Goal: Task Accomplishment & Management: Use online tool/utility

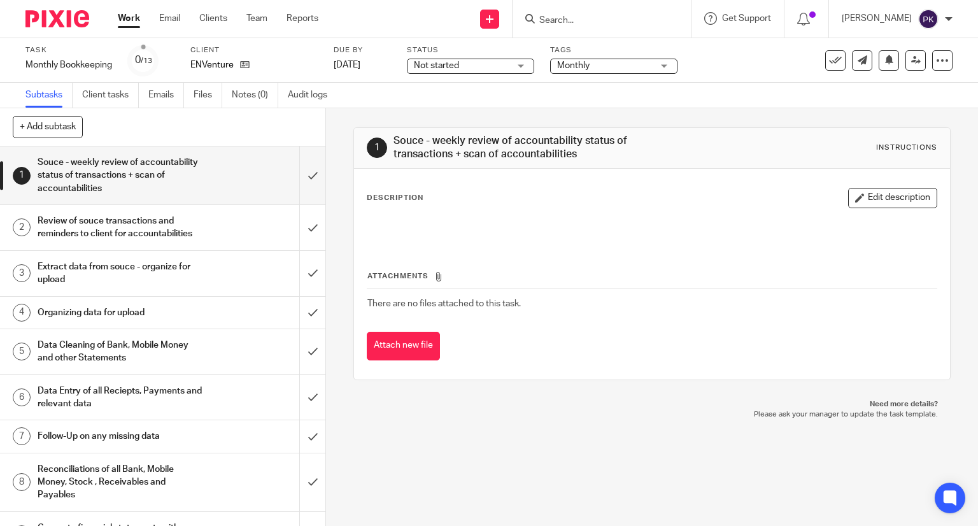
click at [127, 24] on link "Work" at bounding box center [129, 18] width 22 height 13
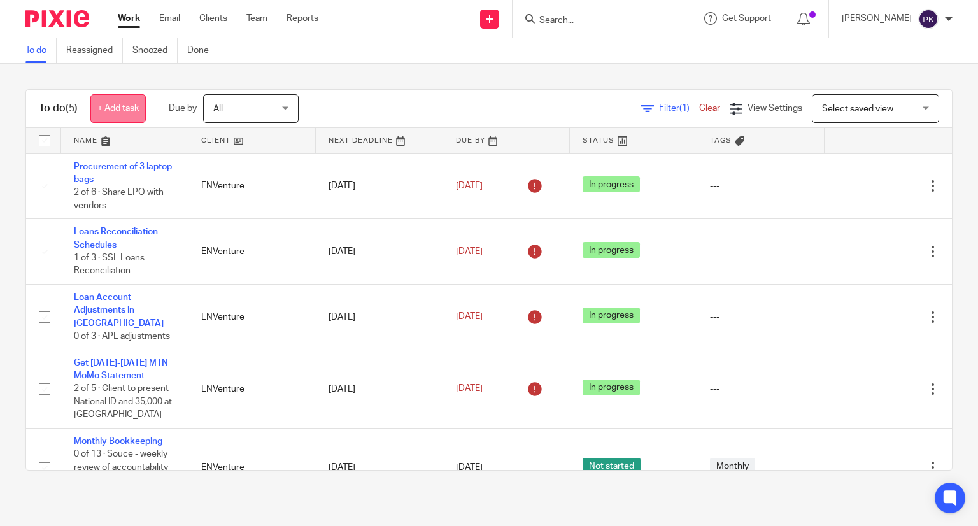
click at [94, 104] on link "+ Add task" at bounding box center [117, 108] width 55 height 29
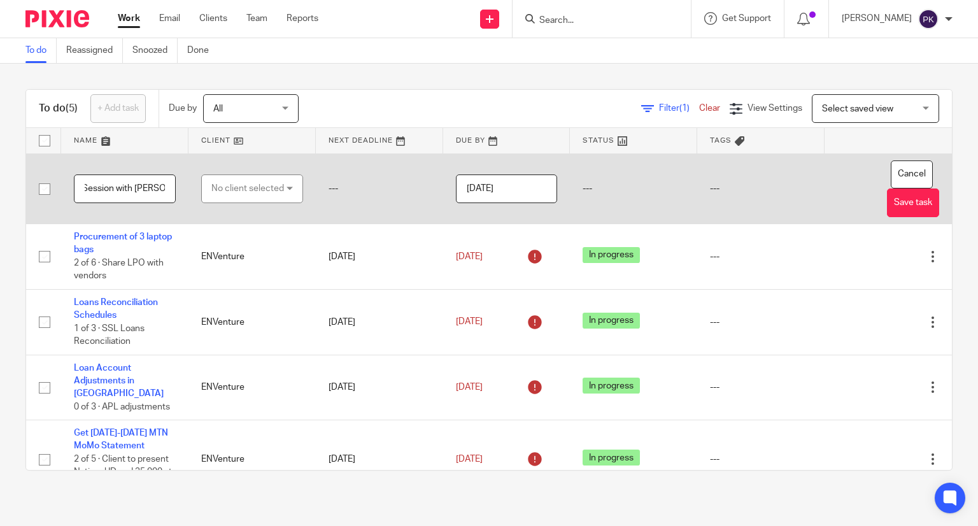
scroll to position [0, 8]
type input "Session with [PERSON_NAME]"
click at [273, 187] on div "No client selected" at bounding box center [247, 188] width 73 height 27
type input "des"
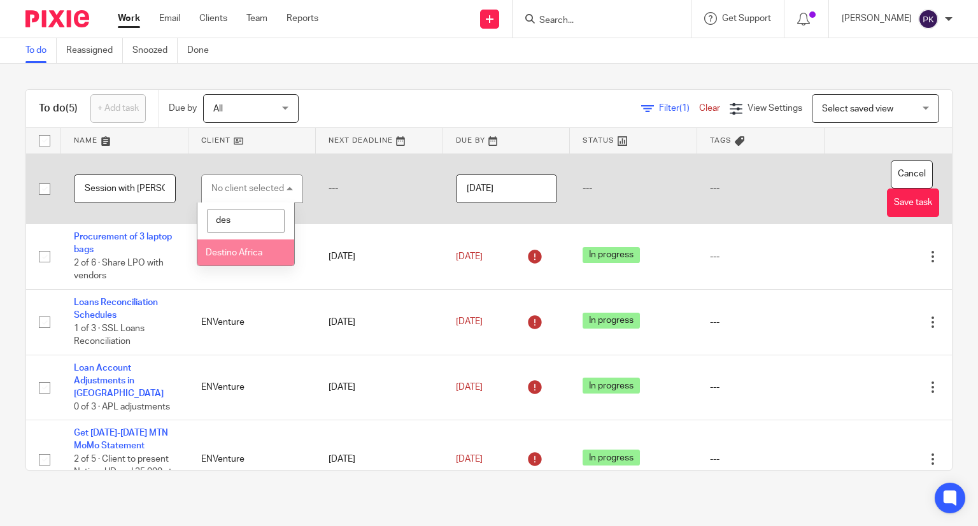
click at [260, 250] on span "Destino Africa" at bounding box center [234, 252] width 57 height 9
click at [88, 192] on input "Session with Bernard" at bounding box center [125, 188] width 102 height 29
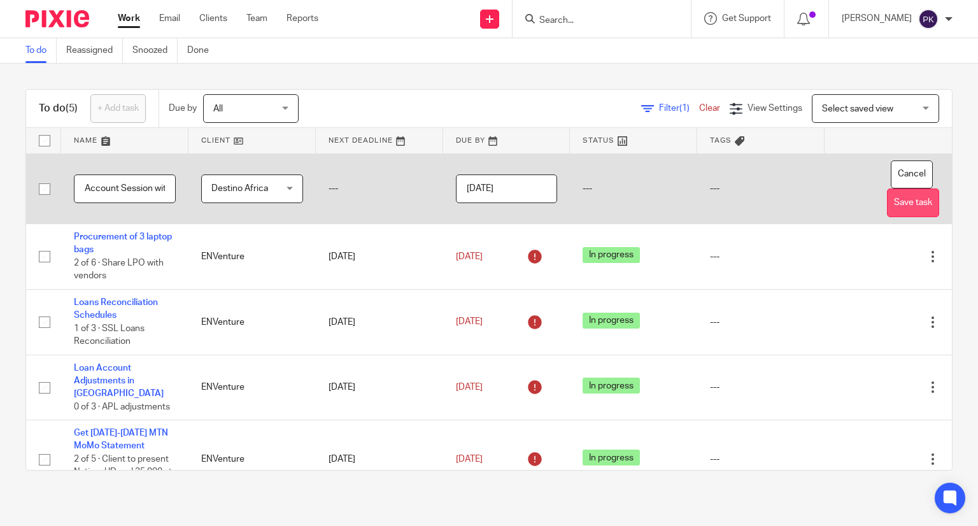
type input "Account Session with Bernard"
click at [890, 207] on button "Save task" at bounding box center [913, 202] width 52 height 29
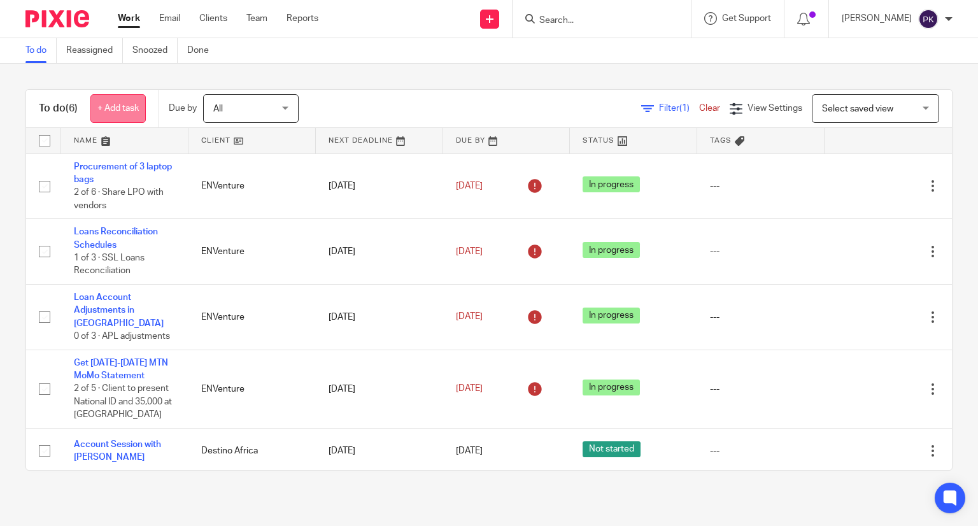
click at [110, 110] on link "+ Add task" at bounding box center [117, 108] width 55 height 29
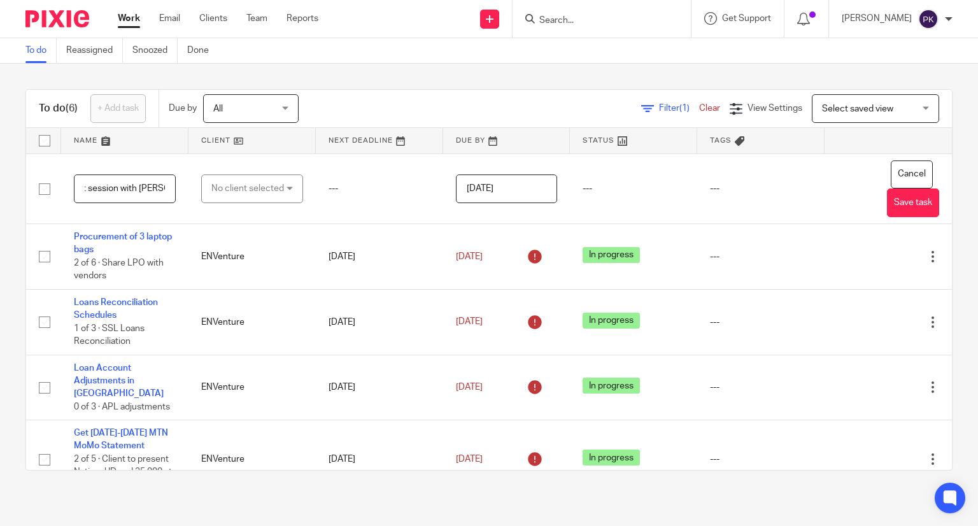
scroll to position [0, 38]
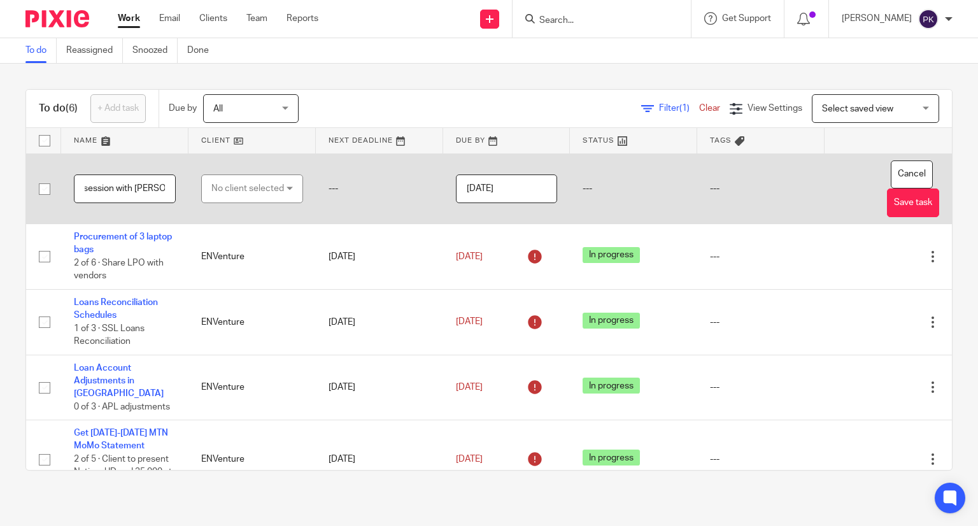
type input "Account session with Moses"
click at [269, 176] on div "No client selected" at bounding box center [247, 188] width 73 height 27
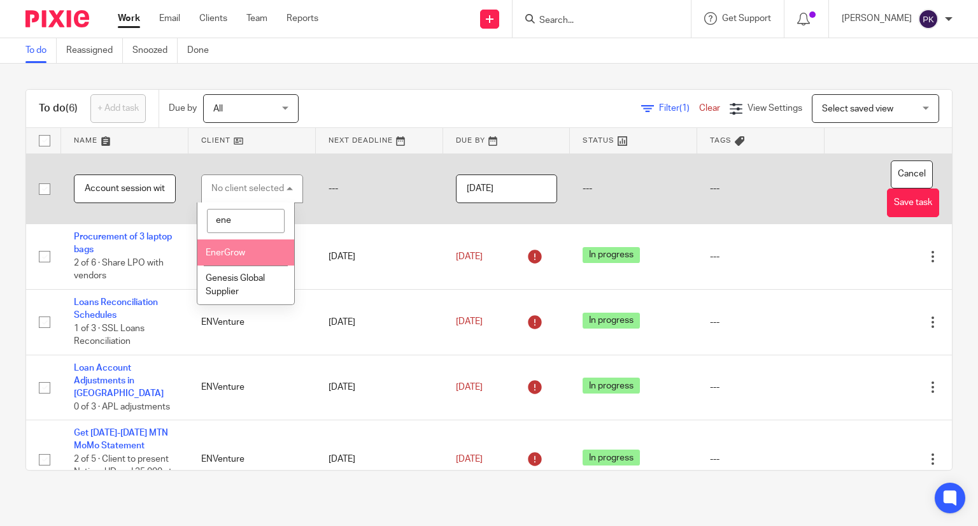
type input "ene"
click at [255, 248] on li "EnerGrow" at bounding box center [245, 252] width 96 height 26
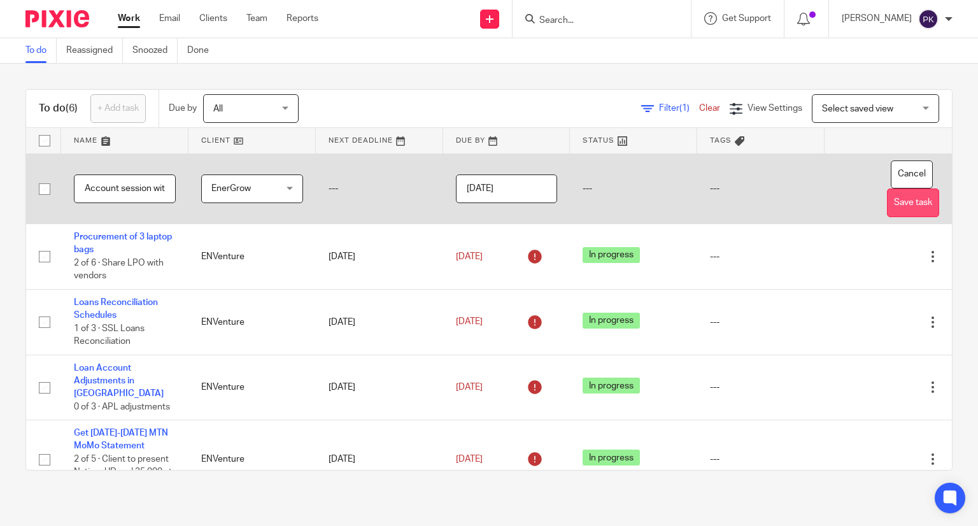
click at [887, 202] on button "Save task" at bounding box center [913, 202] width 52 height 29
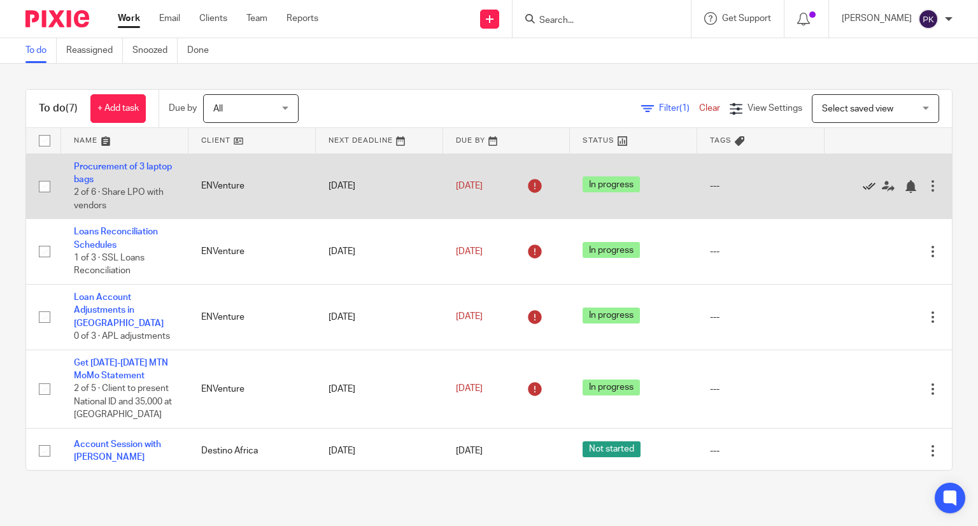
click at [863, 183] on icon at bounding box center [869, 186] width 13 height 13
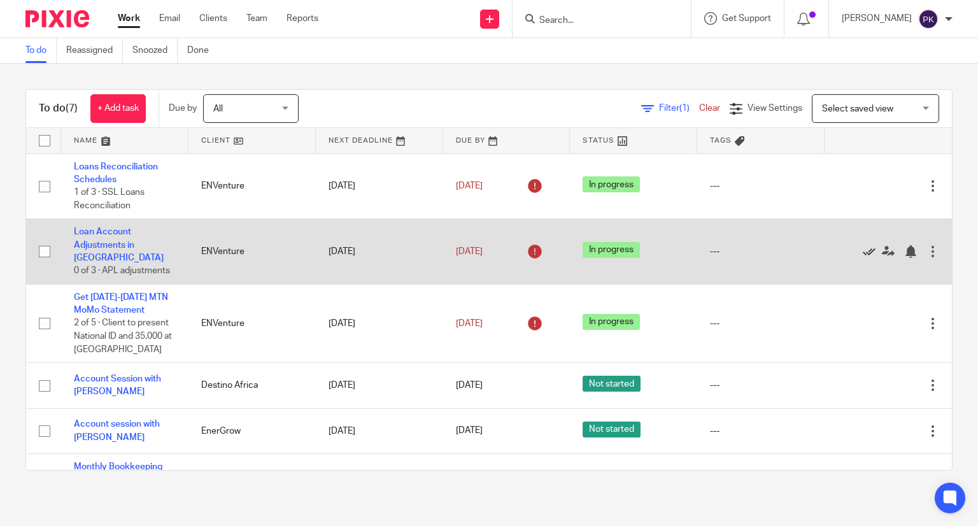
click at [863, 249] on icon at bounding box center [869, 251] width 13 height 13
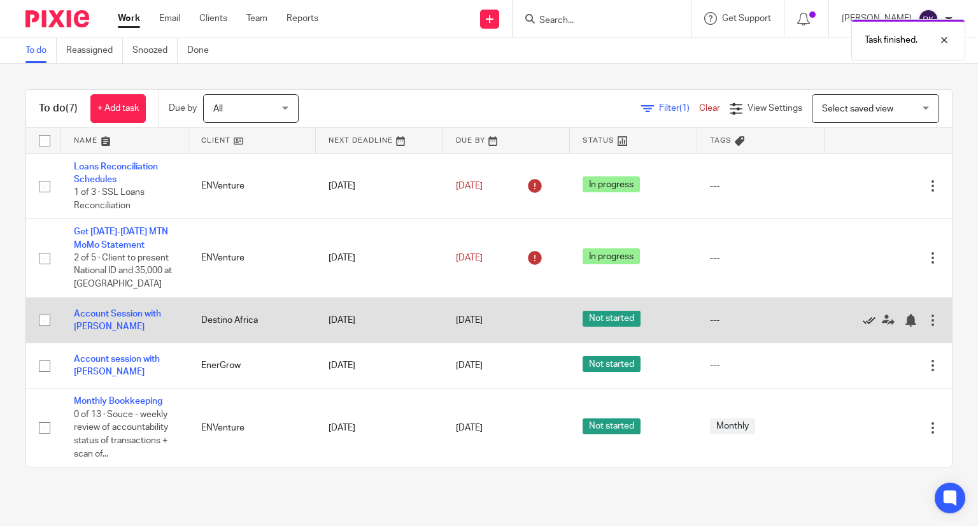
click at [863, 326] on icon at bounding box center [869, 320] width 13 height 13
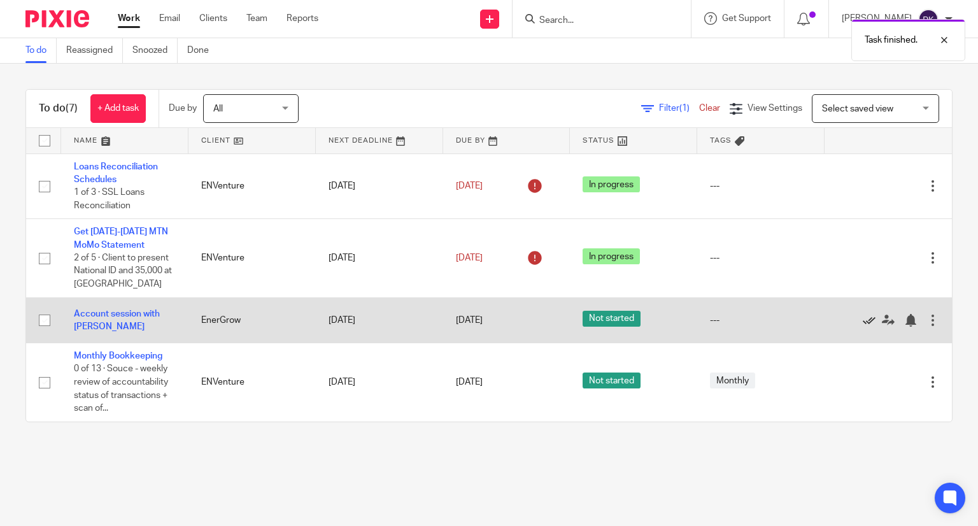
click at [863, 322] on icon at bounding box center [869, 320] width 13 height 13
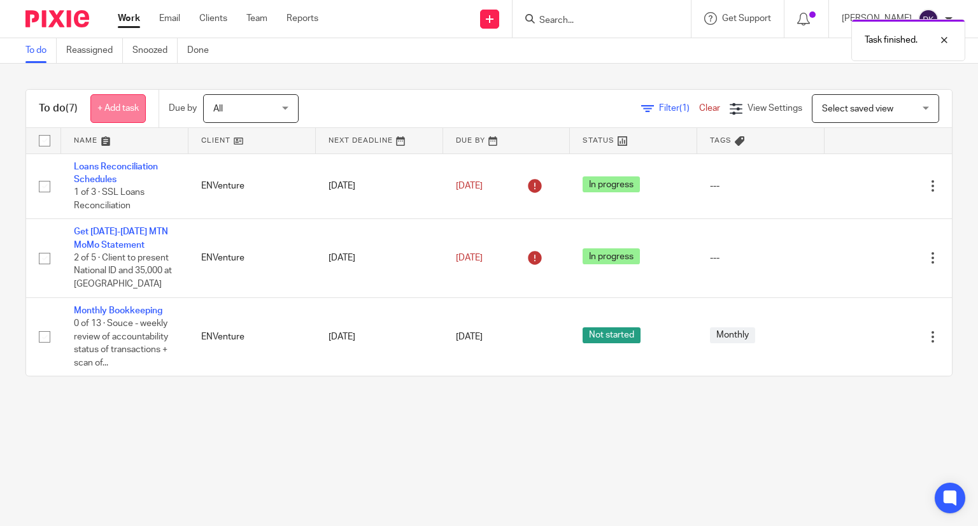
click at [106, 115] on link "+ Add task" at bounding box center [117, 108] width 55 height 29
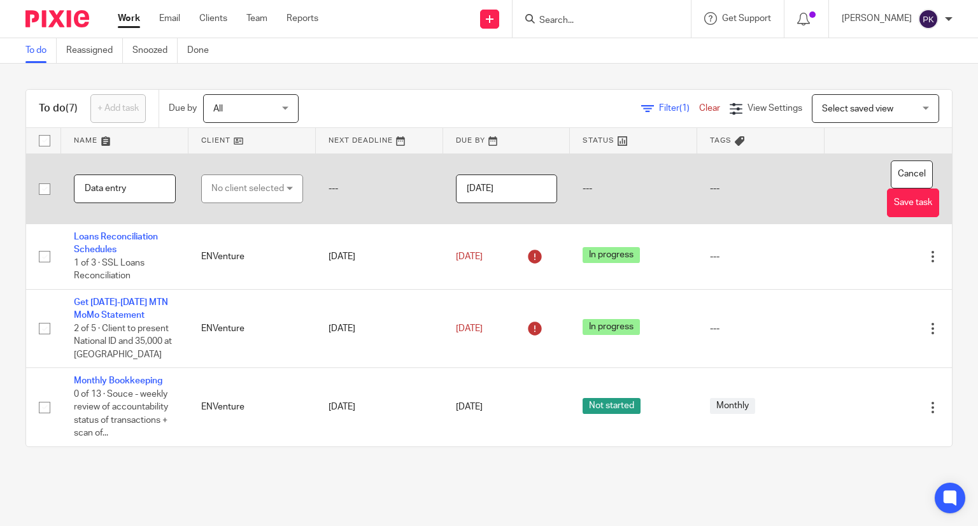
click at [265, 185] on div "No client selected" at bounding box center [247, 188] width 73 height 27
click at [87, 189] on input "Data entry" at bounding box center [125, 188] width 102 height 29
type input "2025July Data entry"
click at [250, 197] on div "No client selected" at bounding box center [247, 188] width 73 height 27
type input "dest"
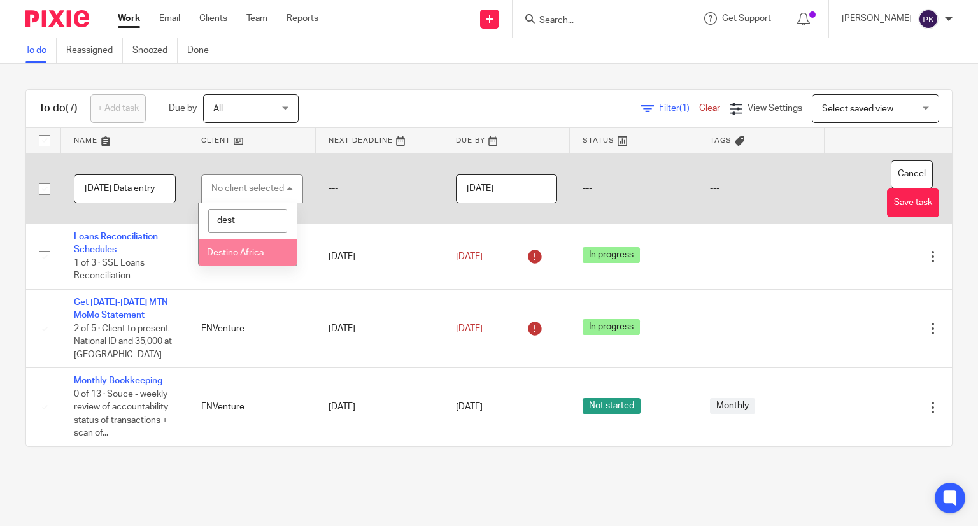
click at [255, 250] on span "Destino Africa" at bounding box center [235, 252] width 57 height 9
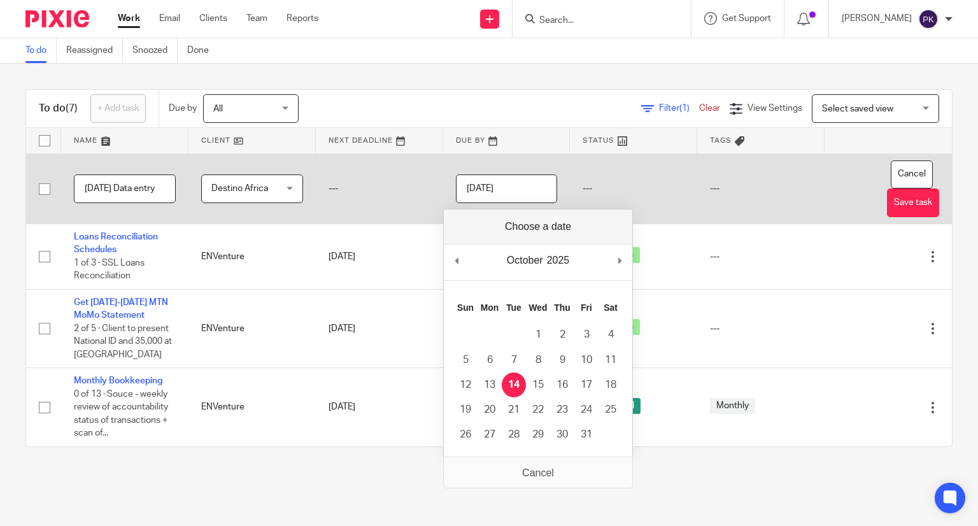
click at [512, 188] on input "[DATE]" at bounding box center [507, 188] width 102 height 29
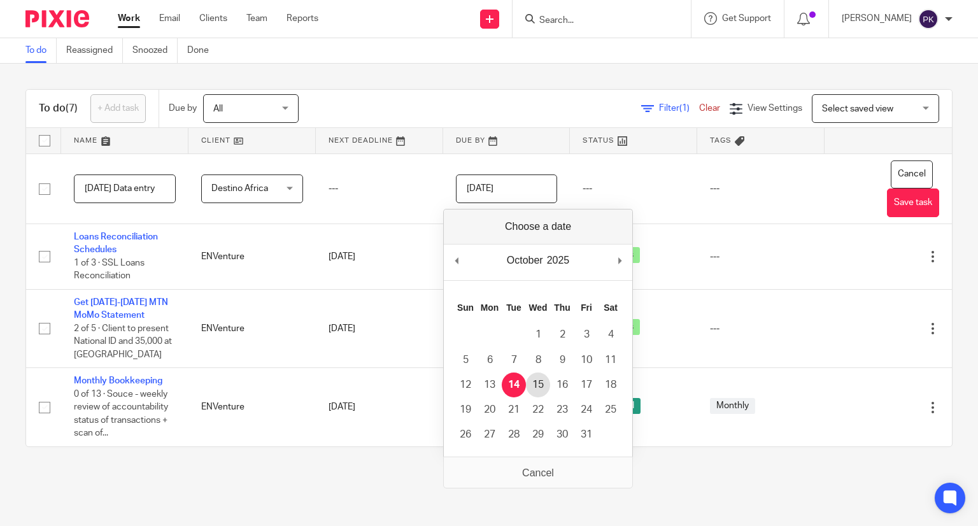
type input "2025-10-15"
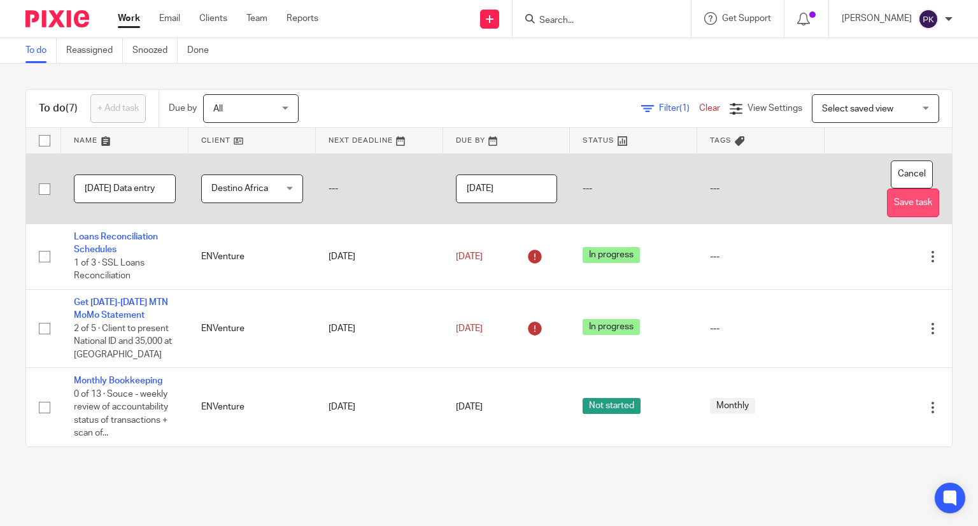
click at [900, 202] on button "Save task" at bounding box center [913, 202] width 52 height 29
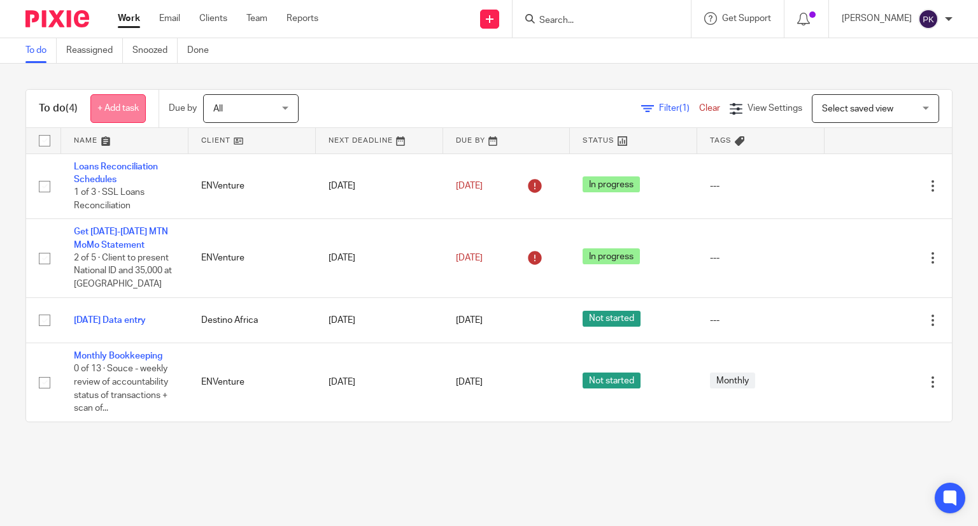
click at [97, 110] on link "+ Add task" at bounding box center [117, 108] width 55 height 29
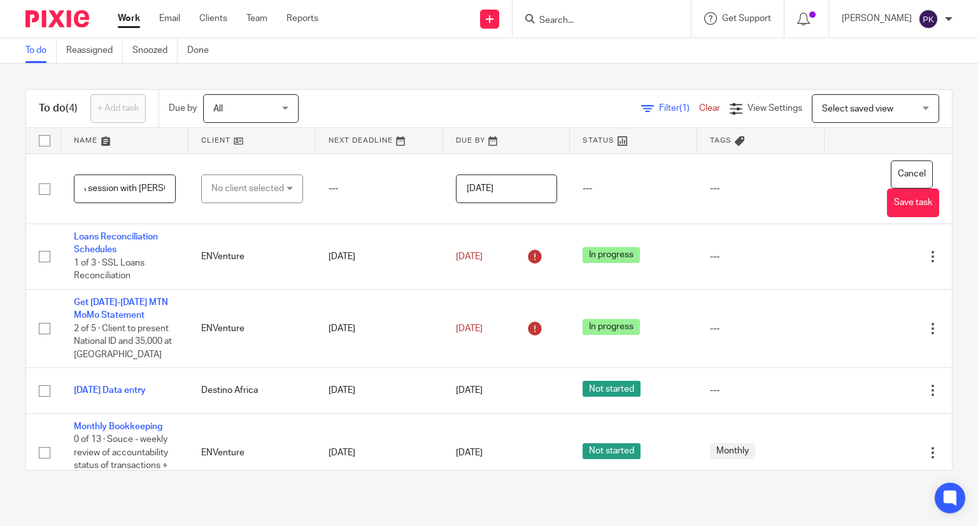
scroll to position [0, 22]
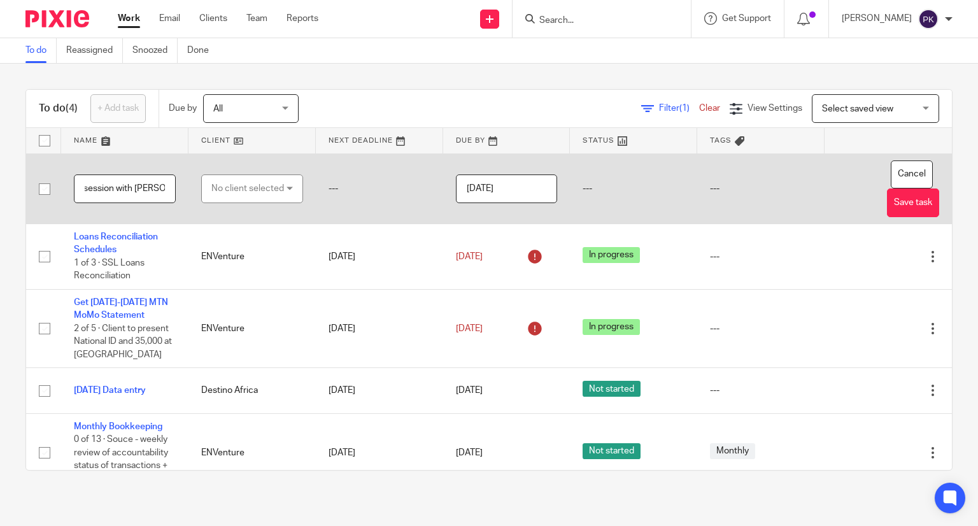
type input "COA session with Moses"
click at [253, 182] on div "No client selected" at bounding box center [247, 188] width 73 height 27
type input "ener"
click at [250, 255] on li "EnerGrow" at bounding box center [245, 252] width 96 height 26
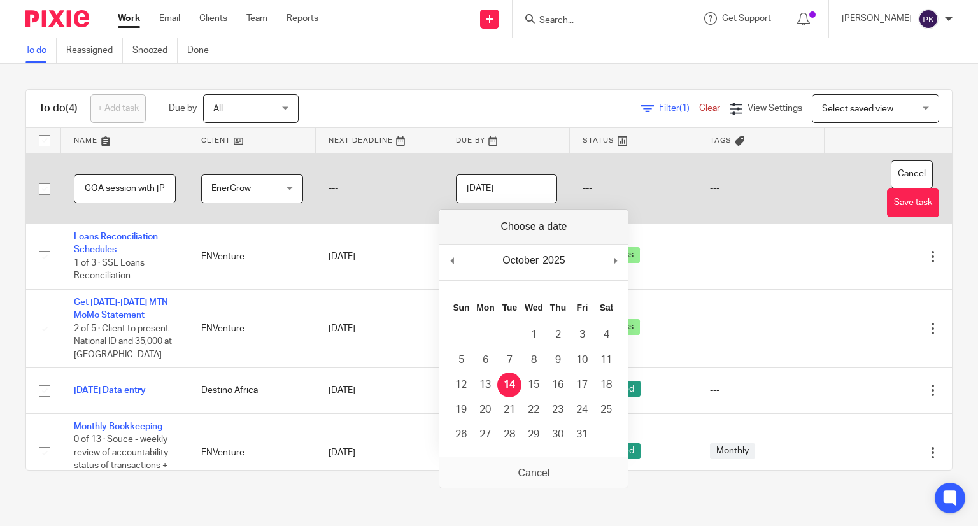
click at [527, 180] on input "[DATE]" at bounding box center [507, 188] width 102 height 29
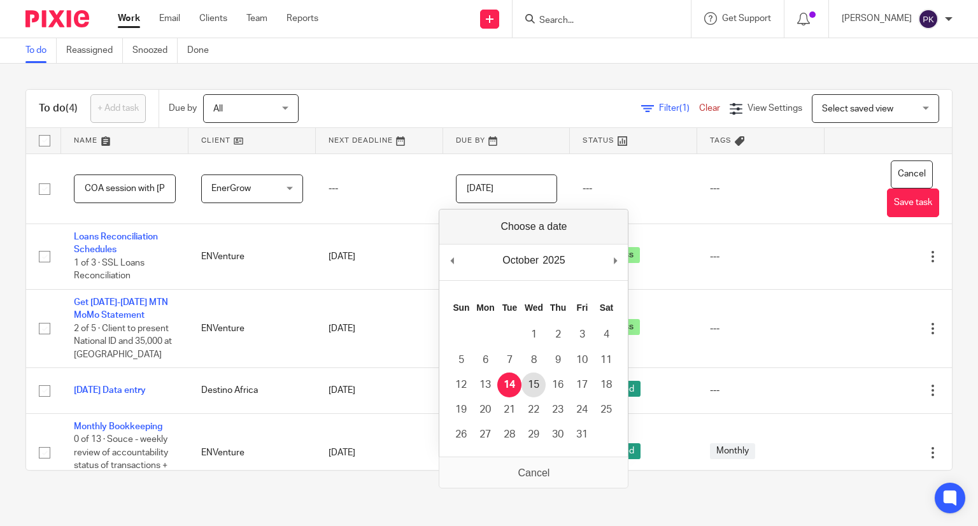
type input "2025-10-15"
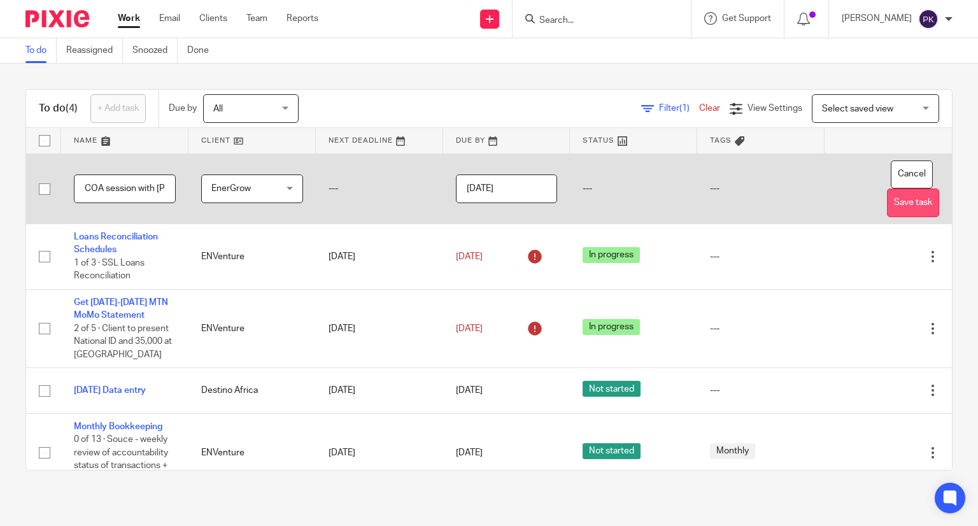
click at [887, 202] on button "Save task" at bounding box center [913, 202] width 52 height 29
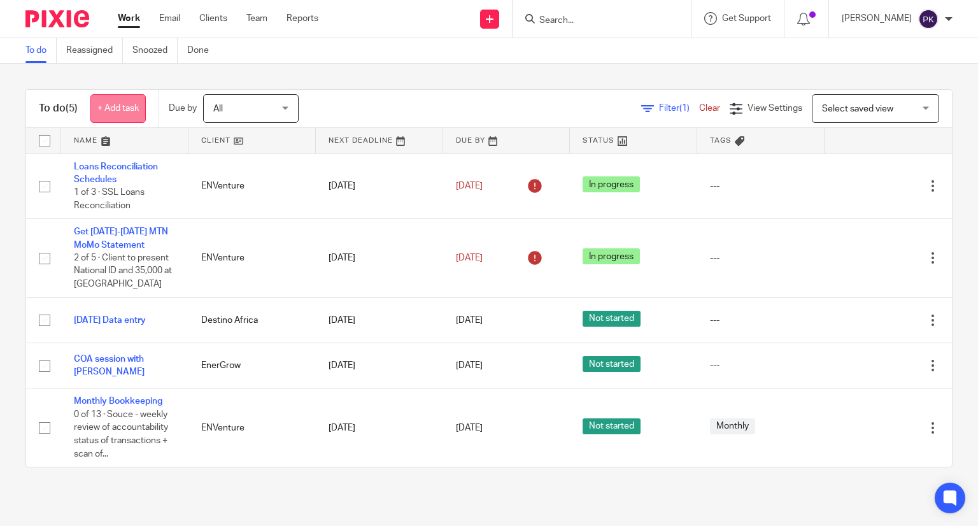
click at [111, 110] on link "+ Add task" at bounding box center [117, 108] width 55 height 29
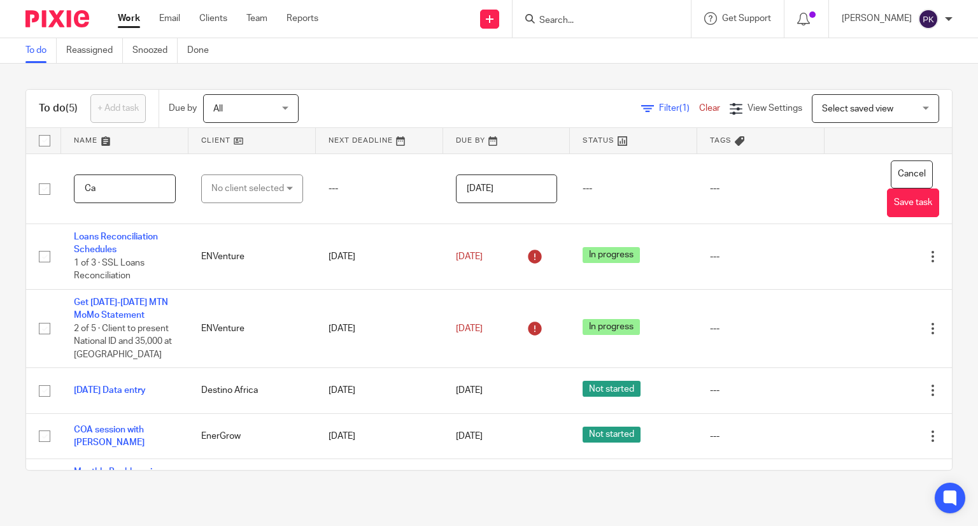
type input "C"
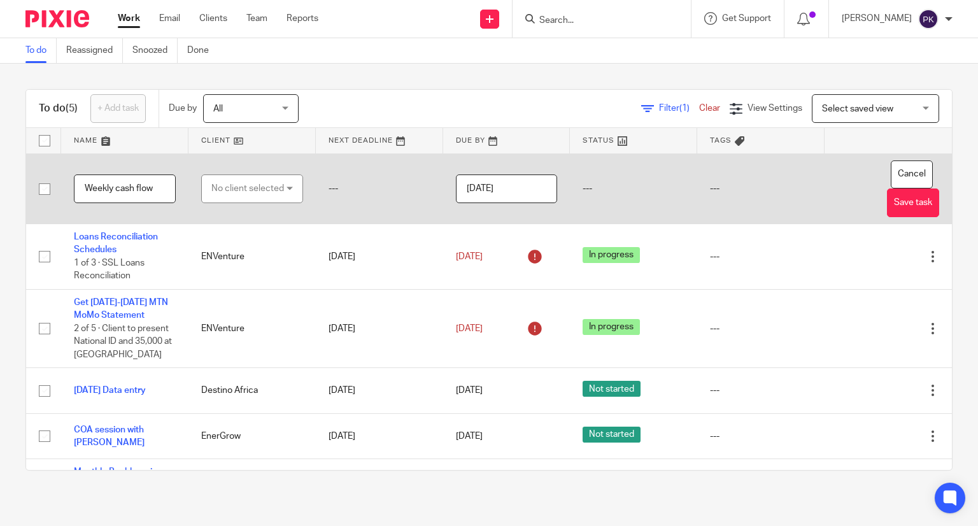
type input "Weekly cash flow"
click at [247, 195] on div "No client selected" at bounding box center [247, 188] width 73 height 27
type input "env"
click at [254, 250] on li "ENVenture" at bounding box center [245, 252] width 96 height 26
click at [527, 186] on input "[DATE]" at bounding box center [507, 188] width 102 height 29
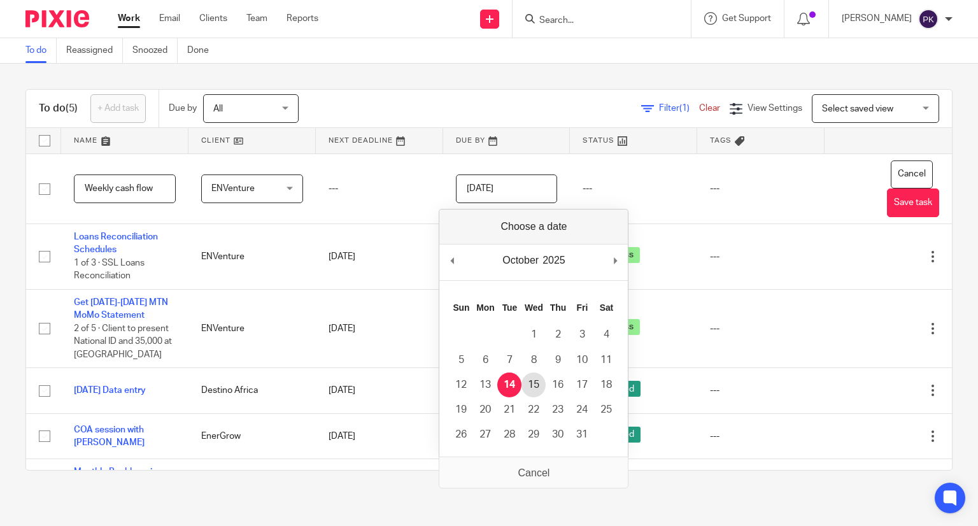
type input "2025-10-15"
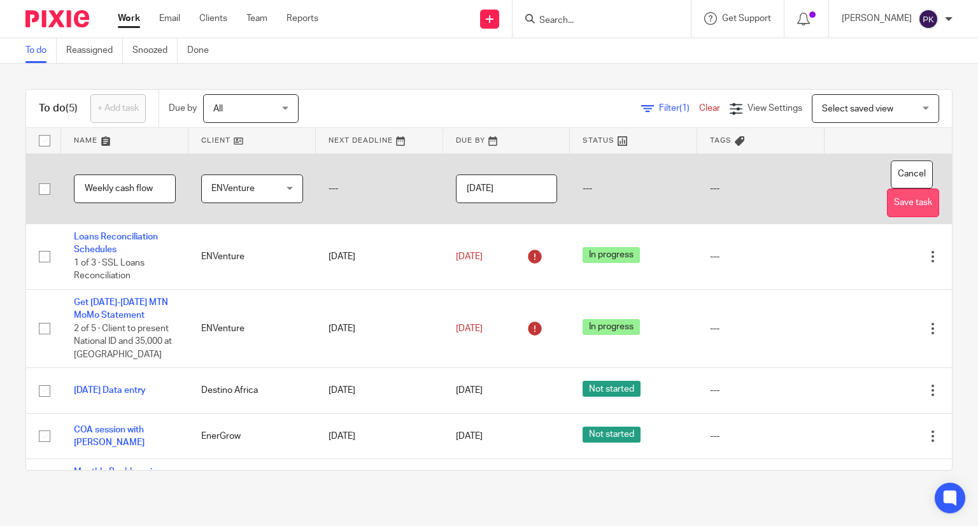
click at [887, 201] on button "Save task" at bounding box center [913, 202] width 52 height 29
